Goal: Task Accomplishment & Management: Use online tool/utility

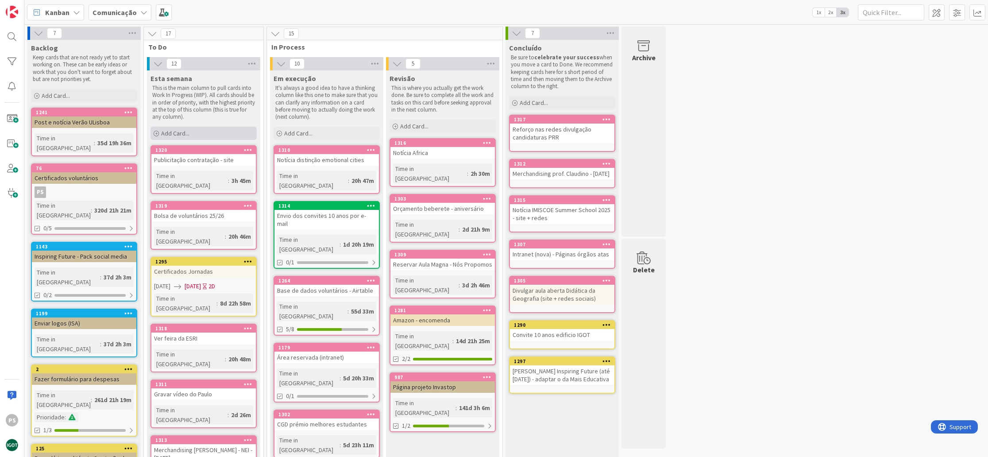
click at [187, 133] on span "Add Card..." at bounding box center [175, 133] width 28 height 8
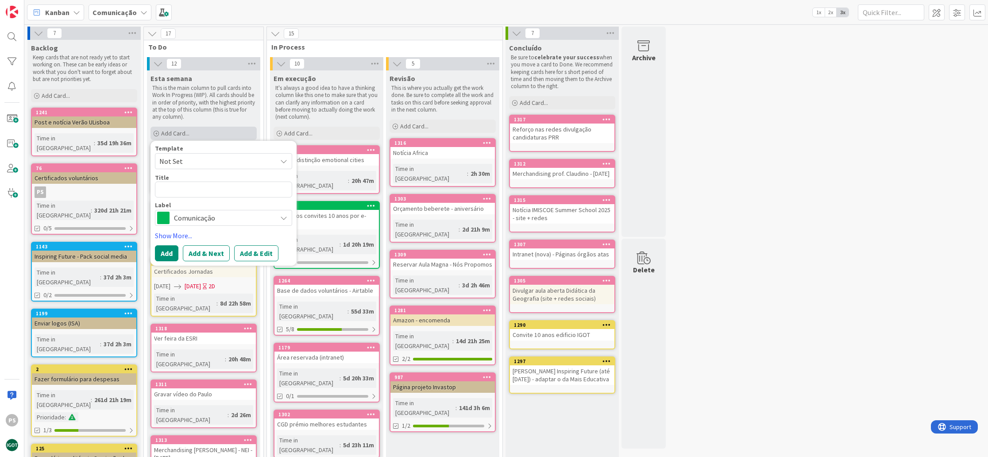
type textarea "x"
type textarea "E"
type textarea "x"
type textarea "Ex"
type textarea "x"
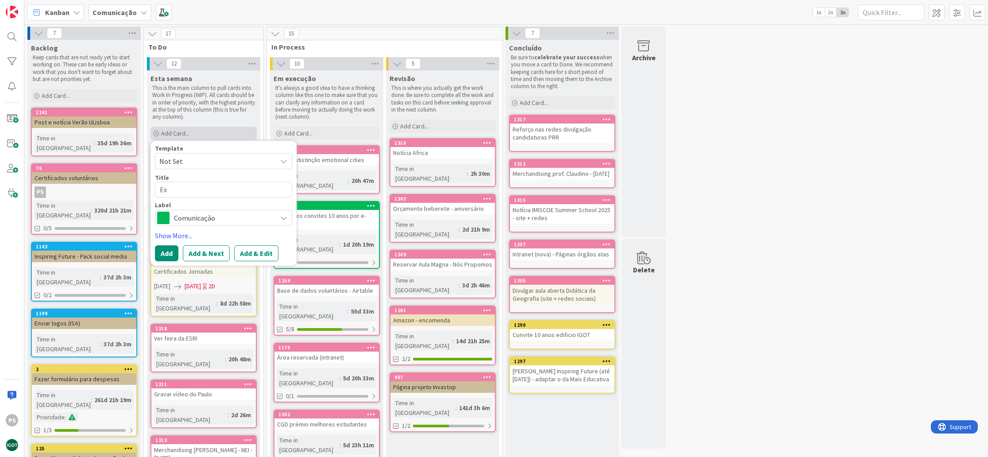
type textarea "Exp"
type textarea "x"
type textarea "Expo"
type textarea "x"
type textarea "Expos"
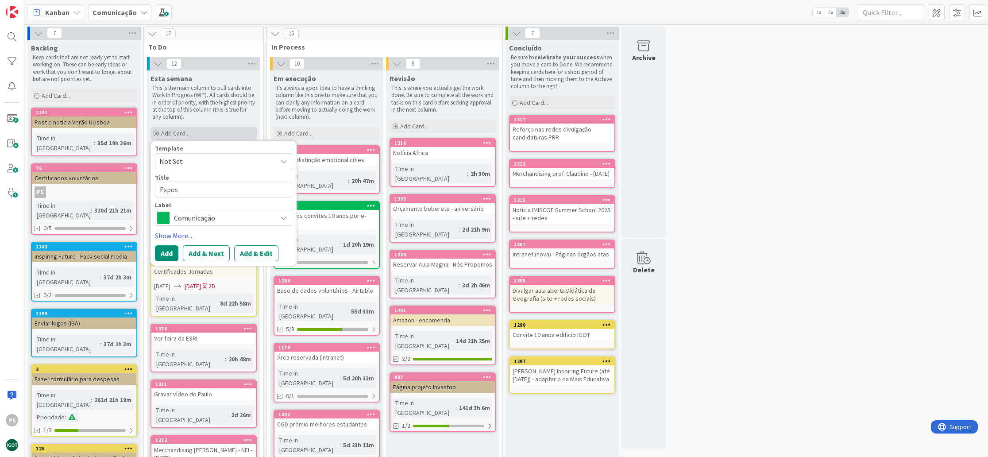
type textarea "x"
type textarea "Exposi"
type textarea "x"
type textarea "Exposiç~"
type textarea "x"
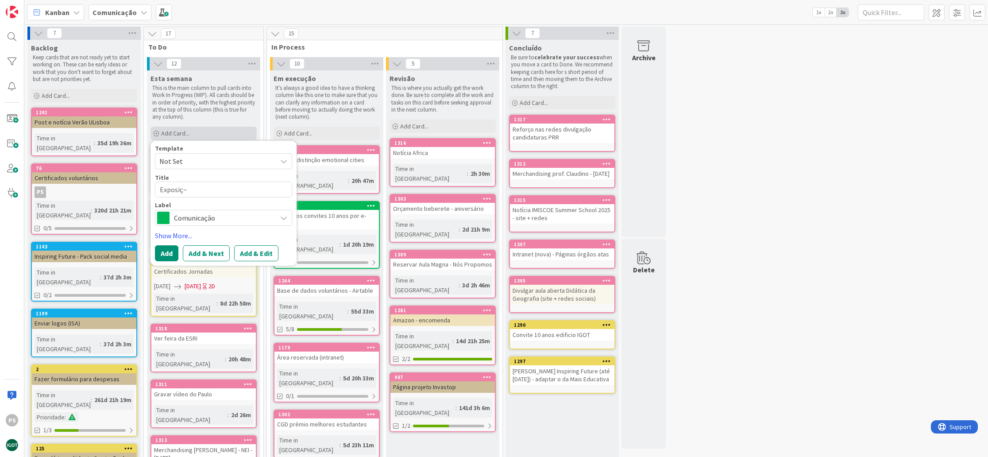
type textarea "Exposiçã"
type textarea "x"
type textarea "Exposição"
type textarea "x"
type textarea "Exposição"
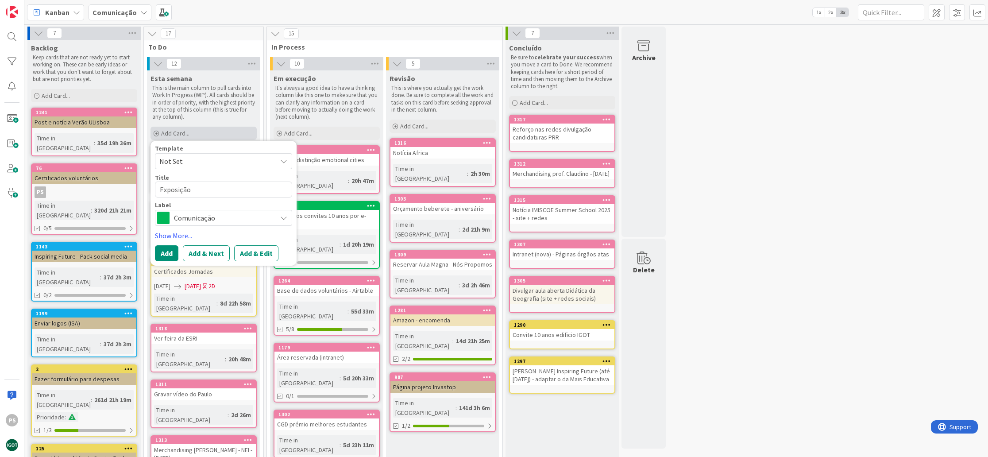
type textarea "x"
type textarea "Exposição -"
type textarea "x"
type textarea "Exposição -"
type textarea "x"
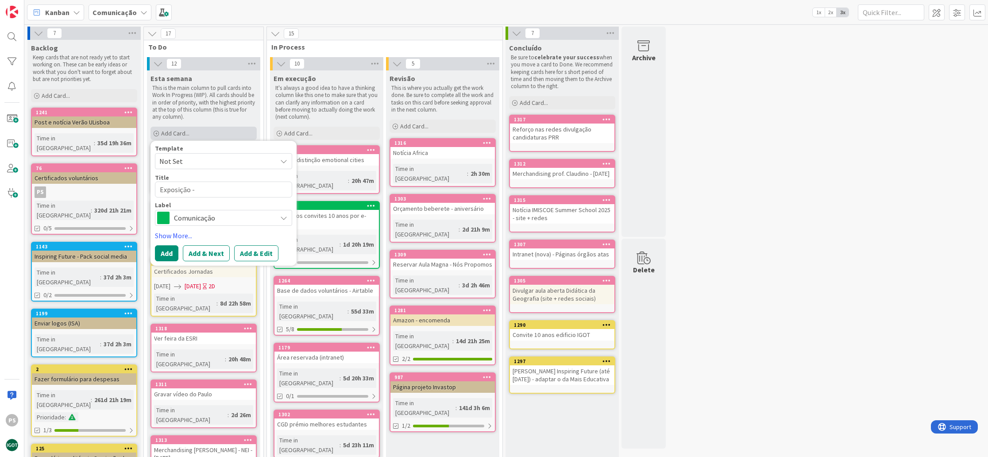
type textarea "Exposição - s"
type textarea "x"
type textarea "Exposição - si"
type textarea "x"
type textarea "Exposição - sit"
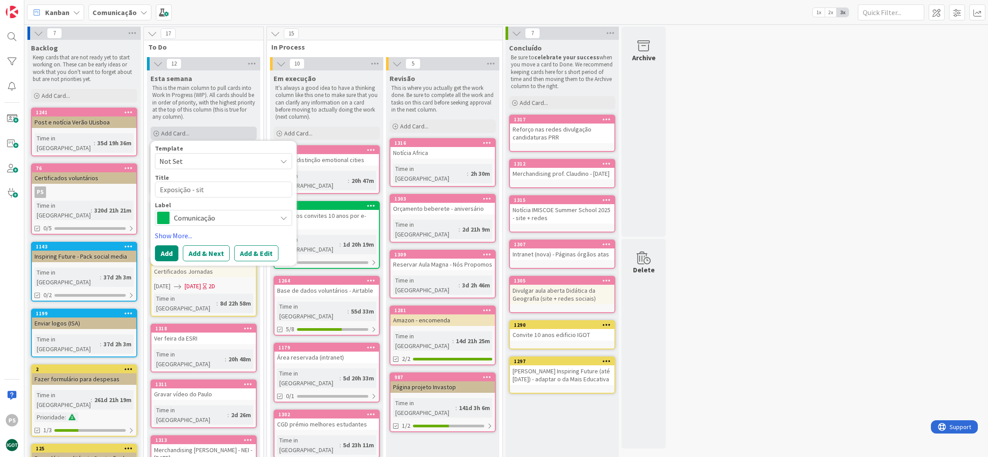
type textarea "x"
type textarea "Exposição - site"
type textarea "x"
type textarea "Exposição - site"
type textarea "x"
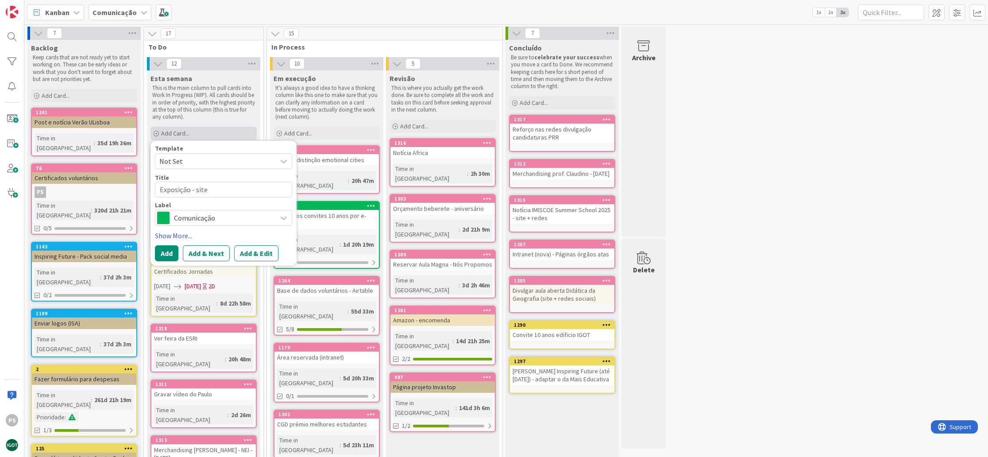
type textarea "Exposição - site e"
type textarea "x"
type textarea "Exposição - site e"
type textarea "x"
type textarea "Exposição - site e r"
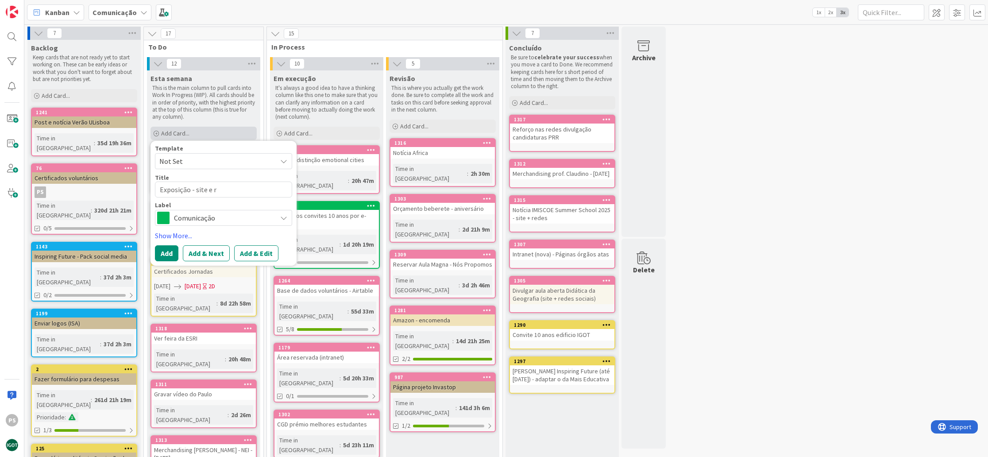
type textarea "x"
type textarea "Exposição - site e re"
type textarea "x"
type textarea "Exposição - site e red"
type textarea "x"
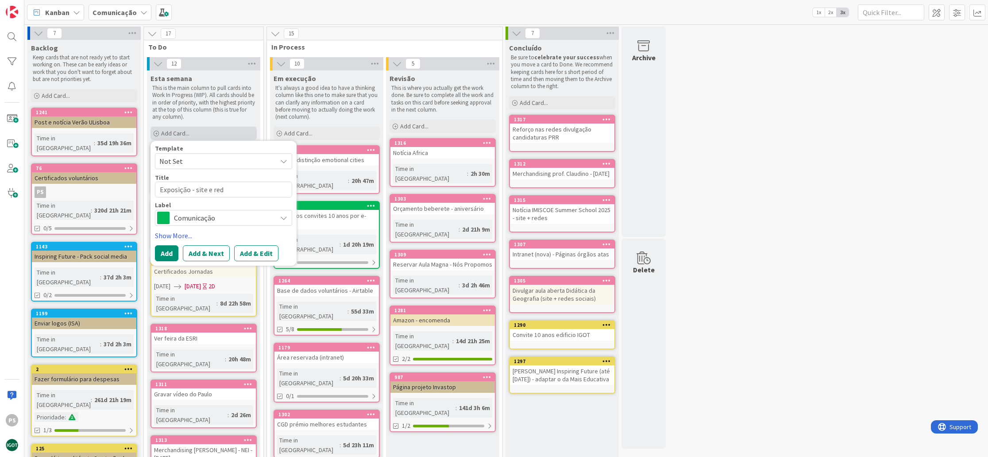
type textarea "Exposição - site e rede"
type textarea "x"
type textarea "Exposição - site e redes"
type textarea "x"
type textarea "Exposição - site e redes"
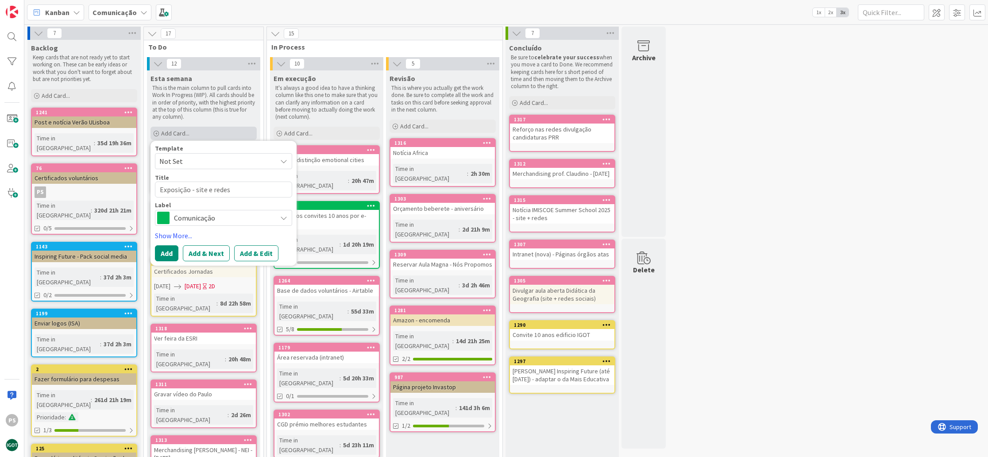
type textarea "x"
type textarea "Exposição - site e redes s"
type textarea "x"
type textarea "Exposição - site e redes so"
type textarea "x"
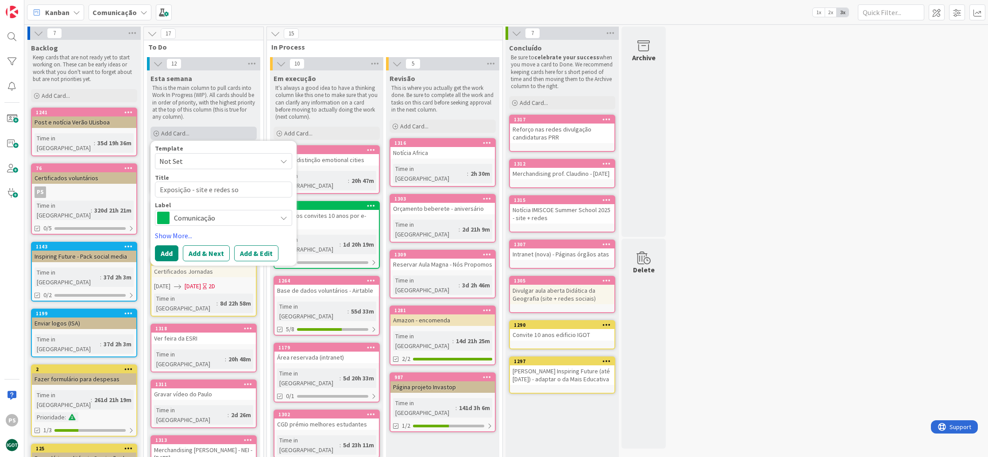
type textarea "Exposição - site e redes soc"
type textarea "x"
type textarea "Exposição - site e redes soci"
type textarea "x"
type textarea "Exposição - site e redes socia"
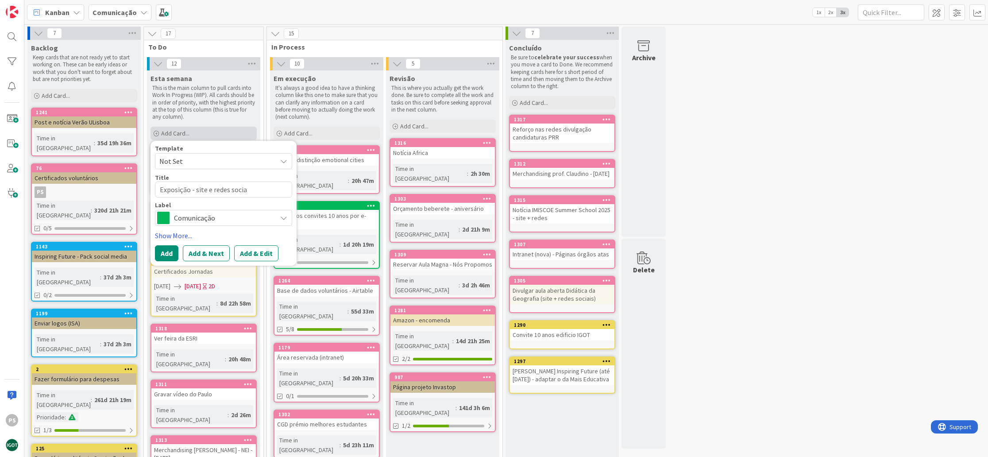
type textarea "x"
type textarea "Exposição - site e redes sociai"
type textarea "x"
type textarea "Exposição - site e redes sociais"
click at [247, 218] on span "Comunicação" at bounding box center [223, 218] width 98 height 12
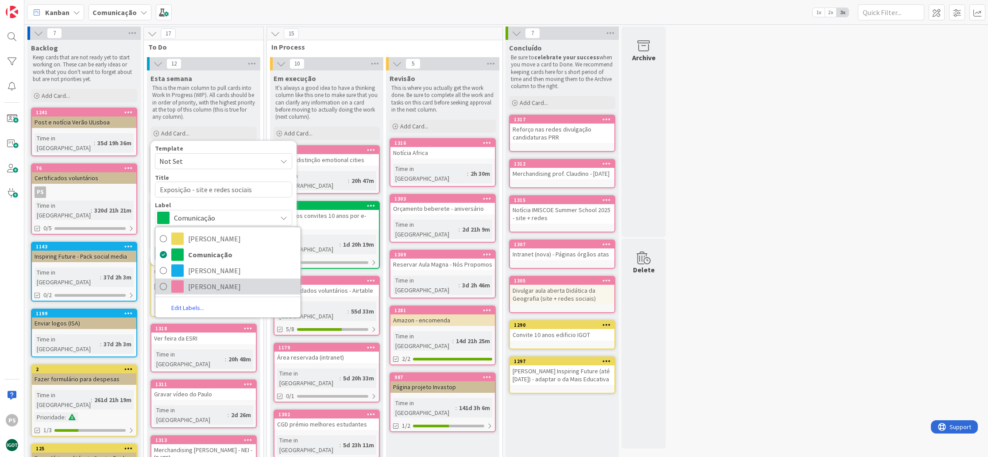
click at [232, 285] on span "[PERSON_NAME]" at bounding box center [242, 286] width 108 height 13
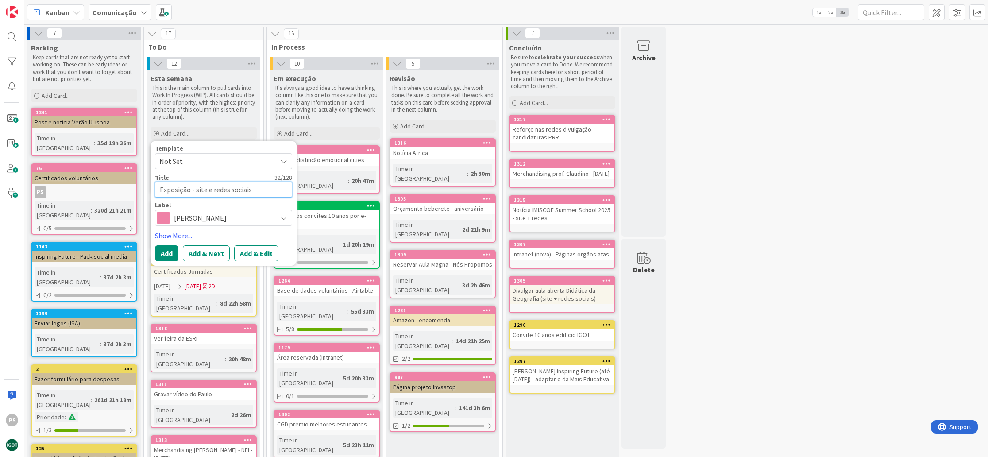
click at [188, 190] on textarea "Exposição - site e redes sociais" at bounding box center [223, 189] width 137 height 16
type textarea "x"
type textarea "Exposição - site e redes sociais"
type textarea "x"
type textarea "Exposição L - site e redes sociais"
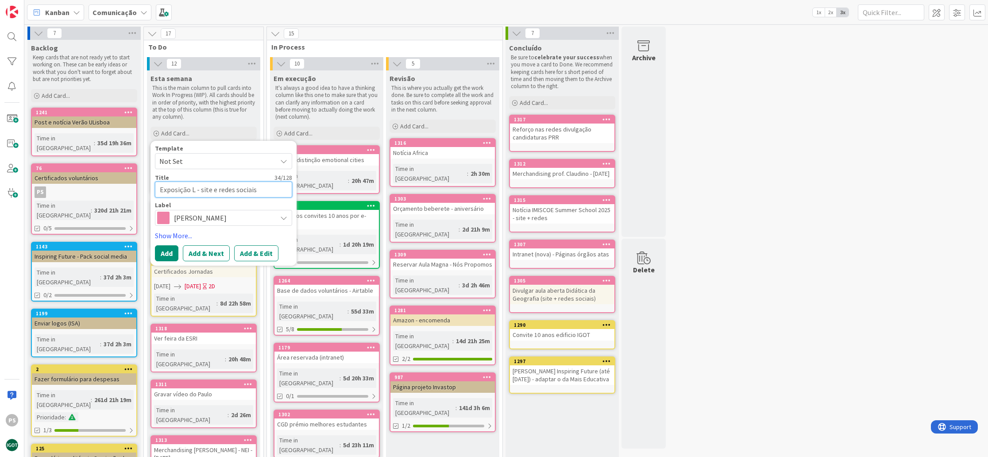
type textarea "x"
type textarea "Exposição Lo - site e redes sociais"
type textarea "x"
type textarea "Exposição Lon - site e redes sociais"
type textarea "x"
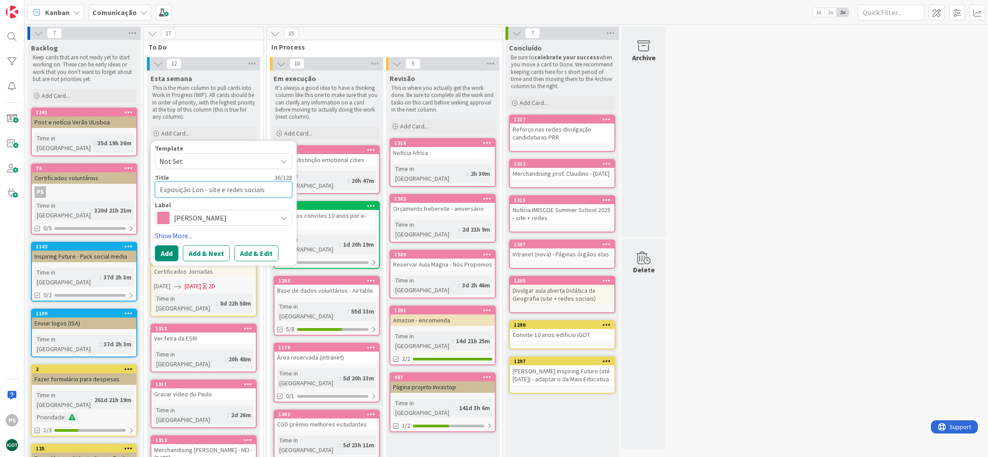
type textarea "Exposição Long - site e redes sociais"
type textarea "x"
type textarea "Exposição Longi - site e redes sociais"
type textarea "x"
type textarea "Exposição Longit - site e redes sociais"
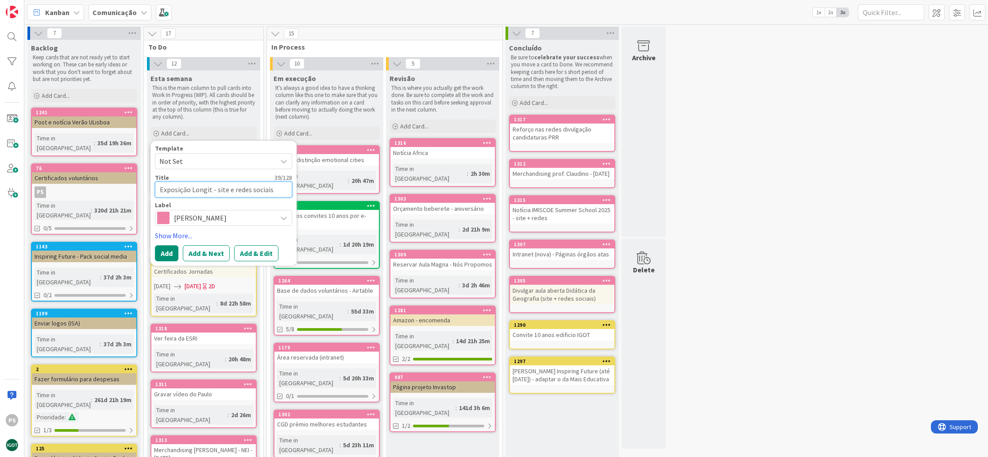
type textarea "x"
type textarea "Exposição Longitu - site e redes sociais"
type textarea "x"
type textarea "Exposição Longitud - site e redes sociais"
type textarea "x"
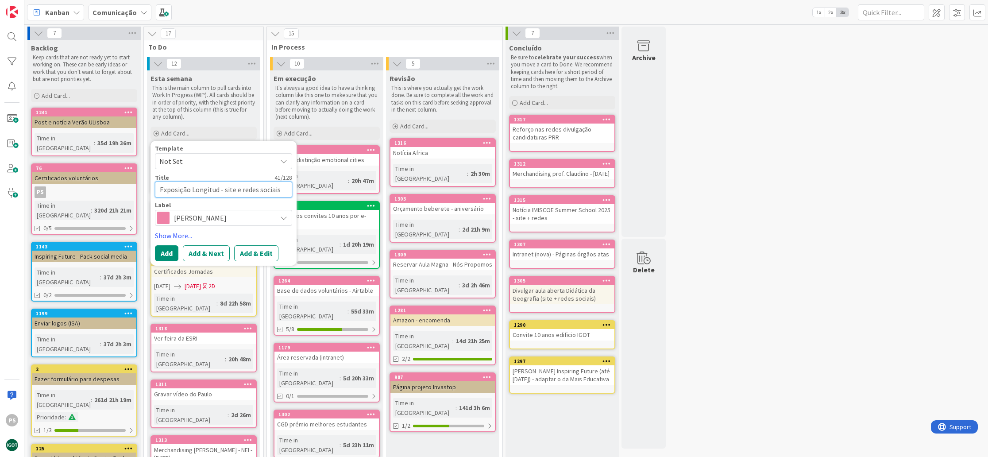
type textarea "Exposição Longitude - site e redes sociais"
type textarea "x"
type textarea "Exposição Longitudes - site e redes sociais"
click at [167, 252] on button "Add" at bounding box center [166, 253] width 23 height 16
